Goal: Navigation & Orientation: Find specific page/section

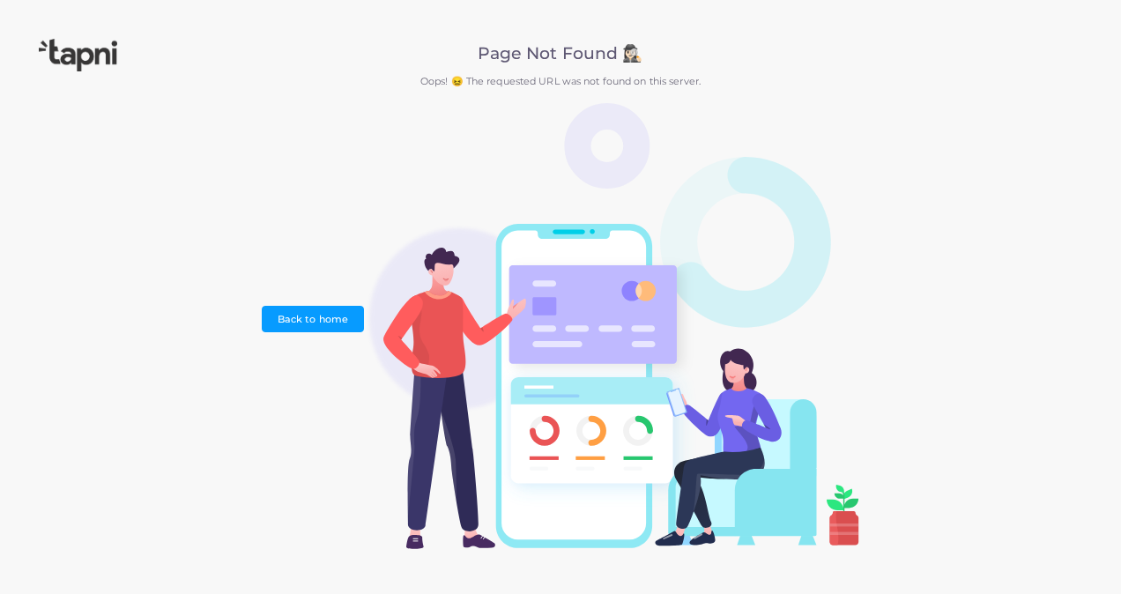
click at [86, 53] on img at bounding box center [78, 55] width 78 height 33
click at [356, 309] on link "Back to home" at bounding box center [312, 319] width 101 height 26
click at [80, 68] on img at bounding box center [78, 55] width 78 height 33
click at [80, 62] on img at bounding box center [78, 55] width 78 height 33
